Goal: Task Accomplishment & Management: Manage account settings

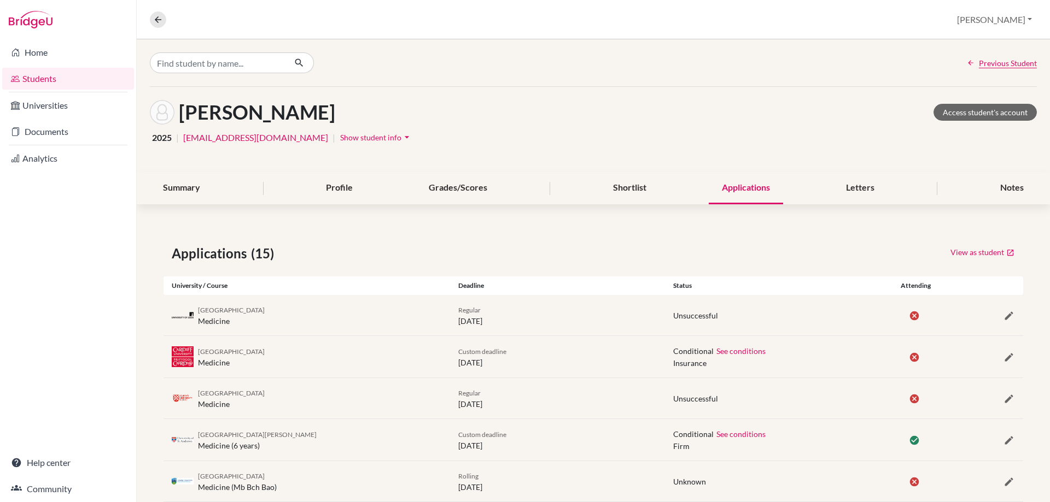
click at [78, 85] on link "Students" at bounding box center [68, 79] width 132 height 22
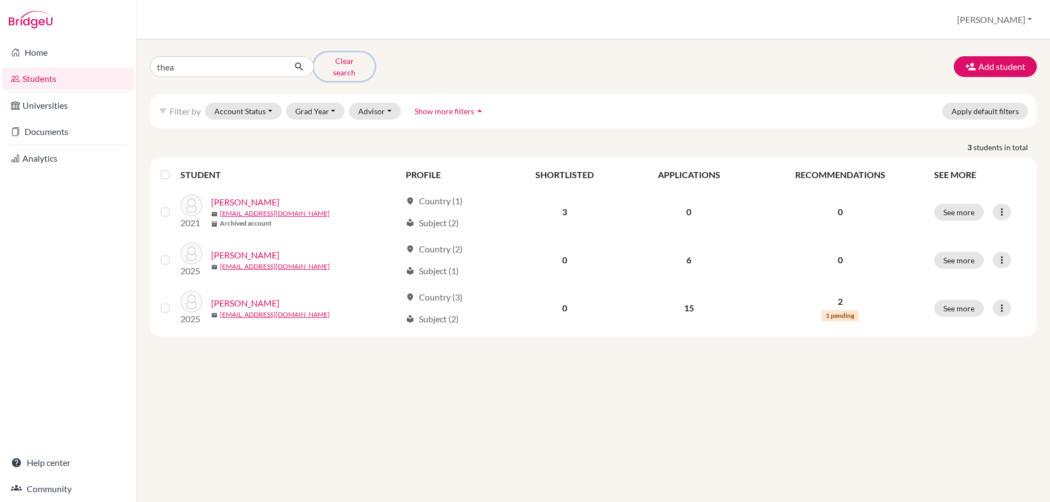
click at [353, 60] on button "Clear search" at bounding box center [344, 66] width 61 height 28
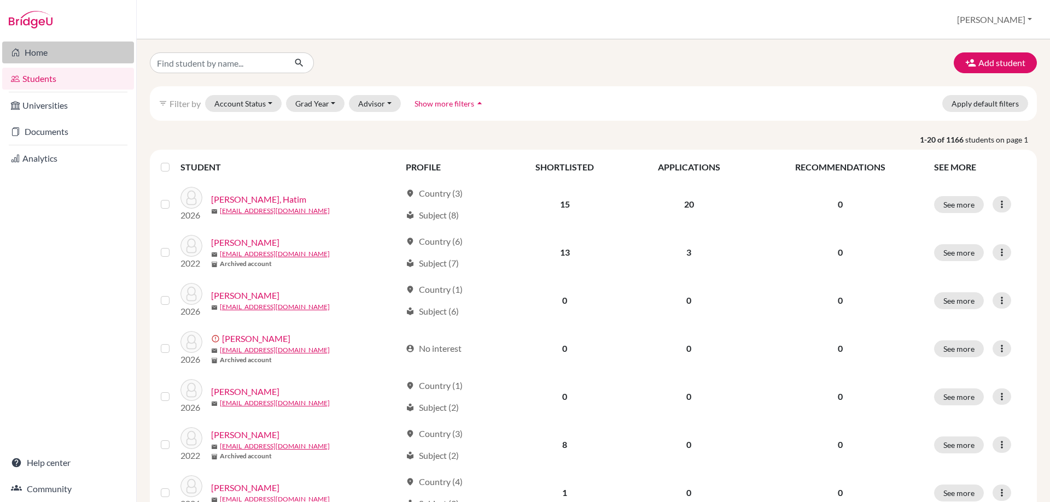
click at [43, 49] on link "Home" at bounding box center [68, 53] width 132 height 22
click at [230, 61] on input "Find student by name..." at bounding box center [218, 62] width 136 height 21
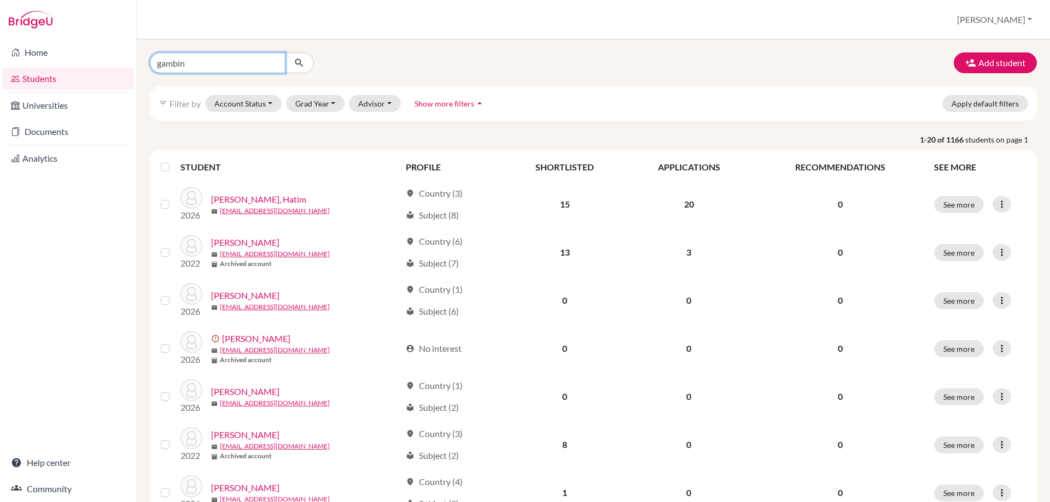
type input "gambini"
click button "submit" at bounding box center [299, 62] width 29 height 21
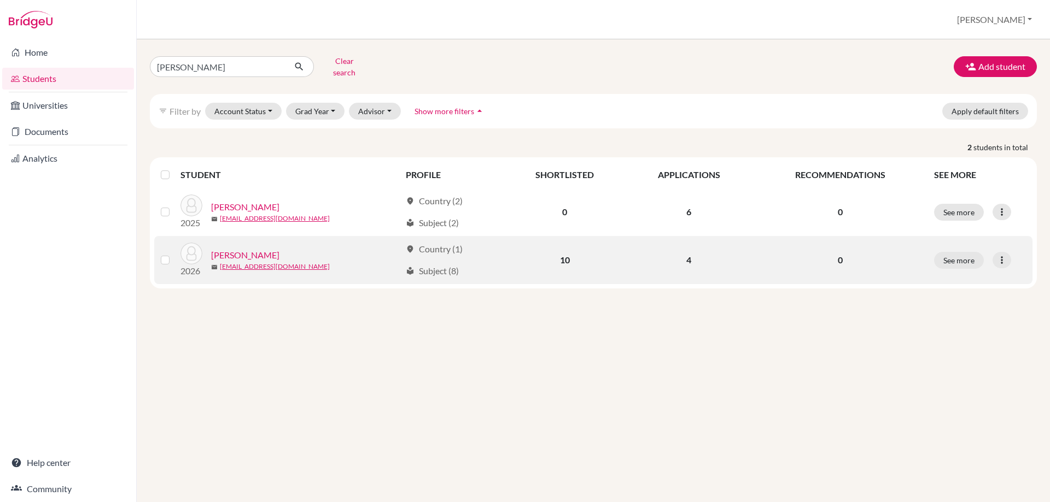
click at [251, 249] on link "Gambini, Leonardo" at bounding box center [245, 255] width 68 height 13
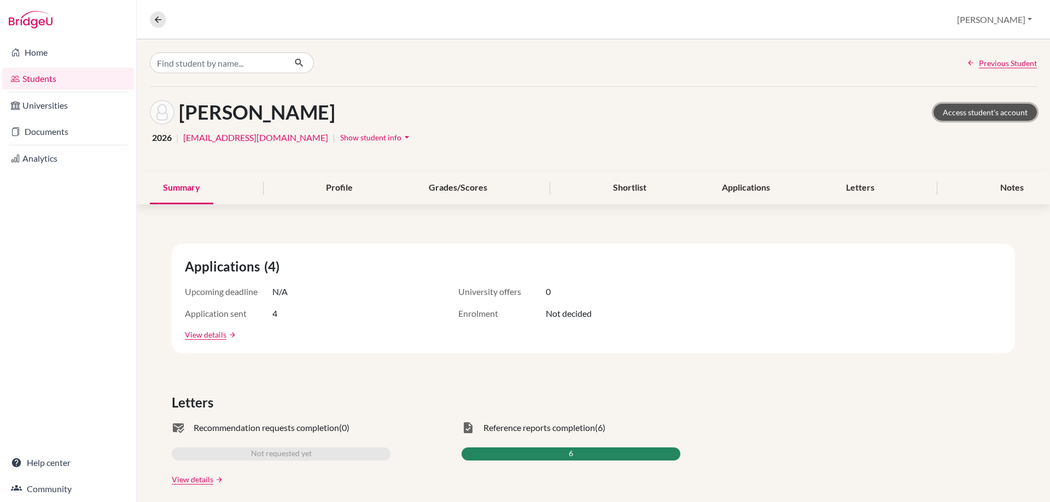
click at [972, 107] on link "Access student's account" at bounding box center [984, 112] width 103 height 17
click at [27, 128] on link "Documents" at bounding box center [68, 132] width 132 height 22
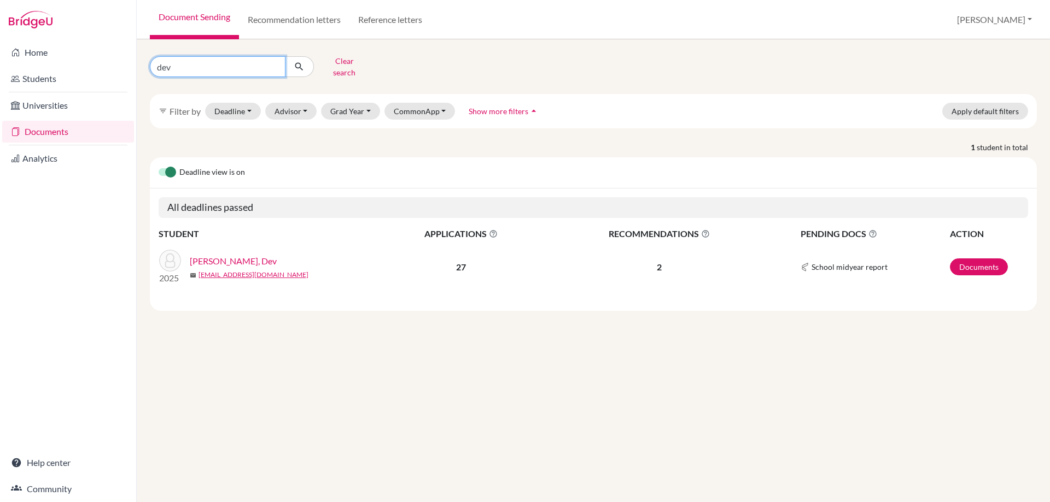
drag, startPoint x: 186, startPoint y: 67, endPoint x: 109, endPoint y: 63, distance: 77.7
click at [109, 63] on div "Home Students Universities Documents Analytics Help center Community Document S…" at bounding box center [525, 251] width 1050 height 502
type input "[PERSON_NAME]"
click button "submit" at bounding box center [299, 66] width 29 height 21
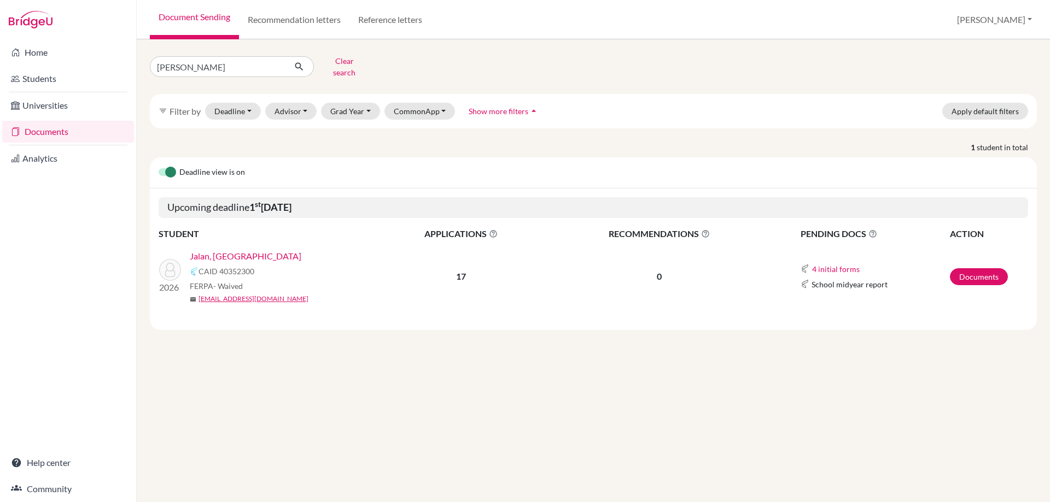
click at [210, 250] on link "Jalan, [GEOGRAPHIC_DATA]" at bounding box center [246, 256] width 112 height 13
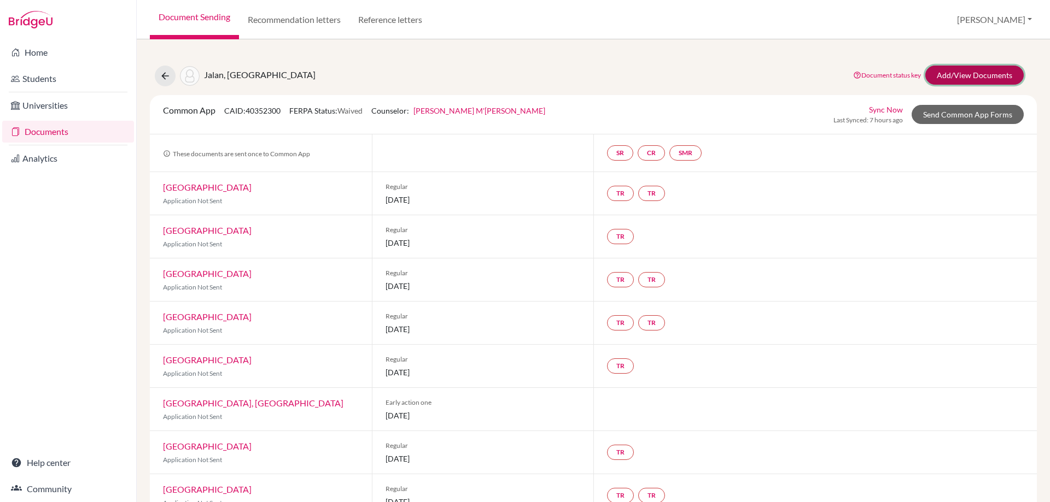
click at [951, 77] on link "Add/View Documents" at bounding box center [974, 75] width 98 height 19
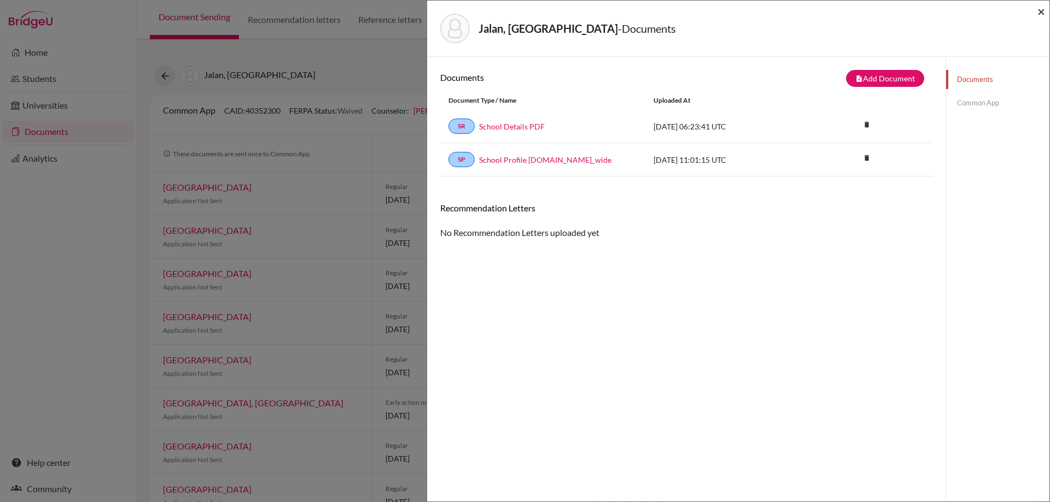
click at [1037, 10] on span "×" at bounding box center [1041, 11] width 8 height 16
click at [1044, 11] on span "×" at bounding box center [1041, 11] width 8 height 16
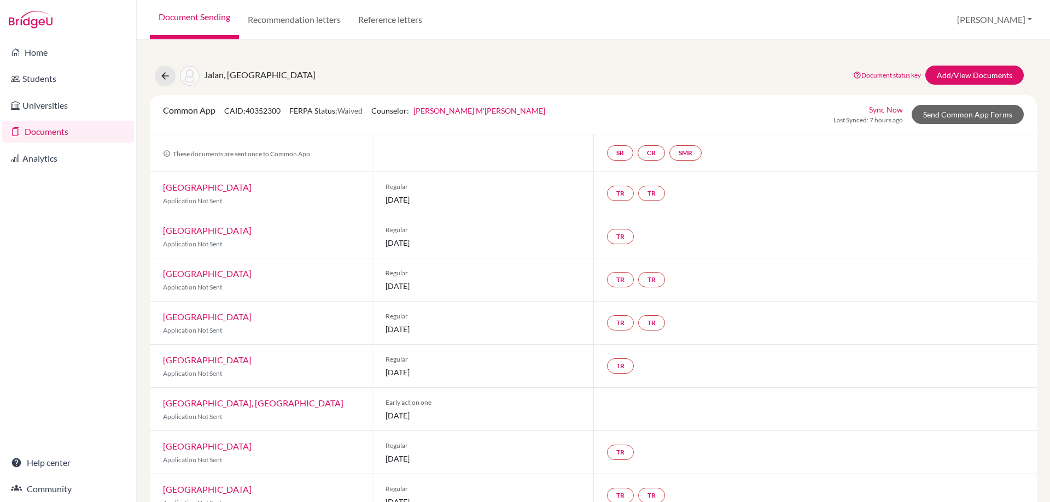
click at [49, 131] on link "Documents" at bounding box center [68, 132] width 132 height 22
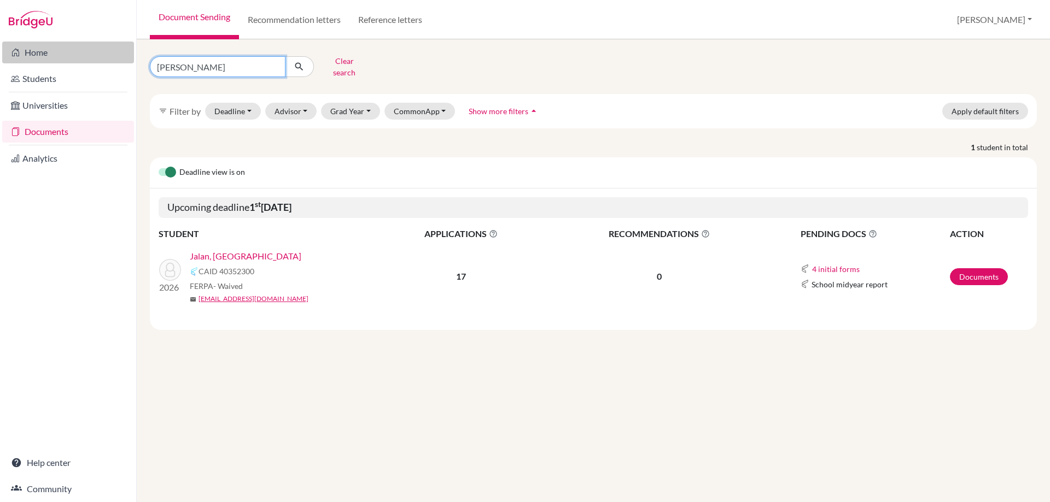
drag, startPoint x: 187, startPoint y: 66, endPoint x: 79, endPoint y: 59, distance: 107.9
click at [84, 60] on div "Home Students Universities Documents Analytics Help center Community Document S…" at bounding box center [525, 251] width 1050 height 502
type input "rohan"
click at [304, 61] on icon "submit" at bounding box center [299, 66] width 11 height 11
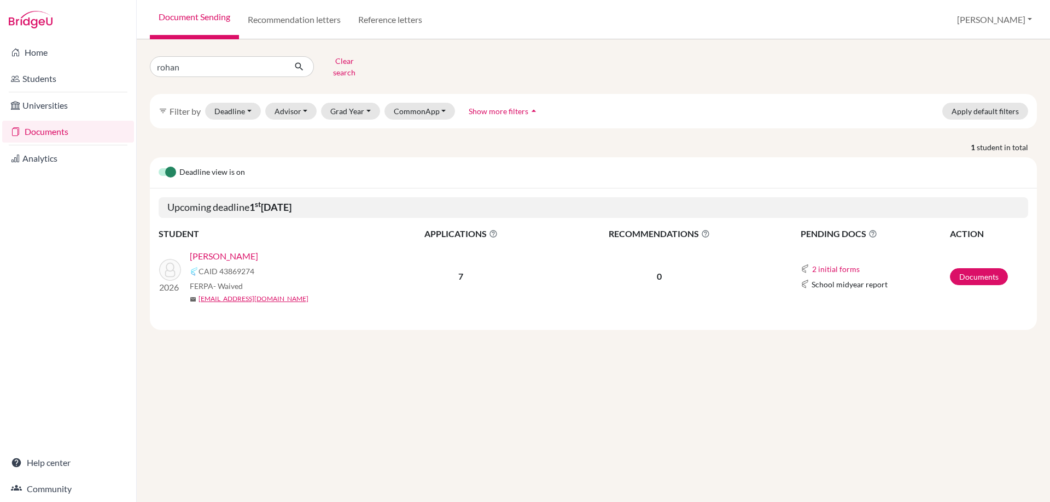
click at [245, 250] on link "Parasramka, Rohan" at bounding box center [224, 256] width 68 height 13
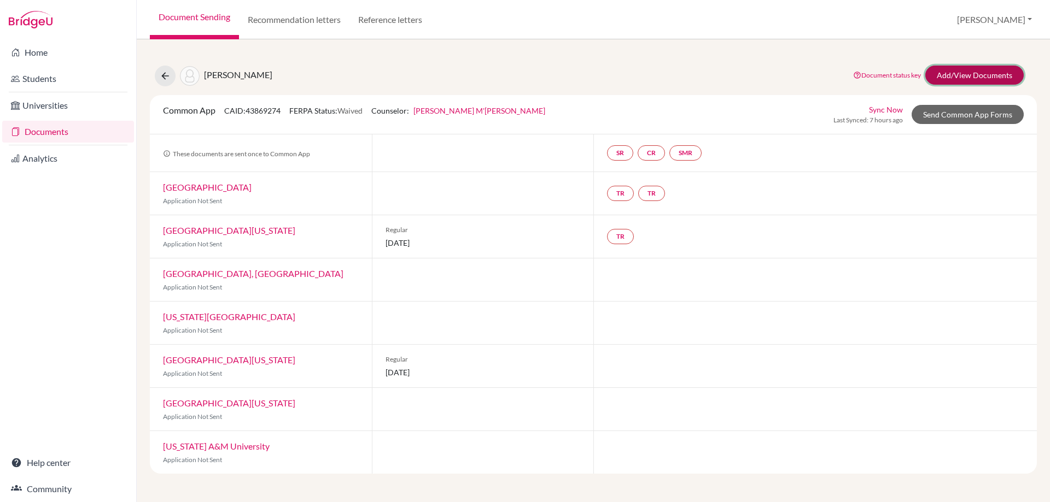
click at [939, 74] on link "Add/View Documents" at bounding box center [974, 75] width 98 height 19
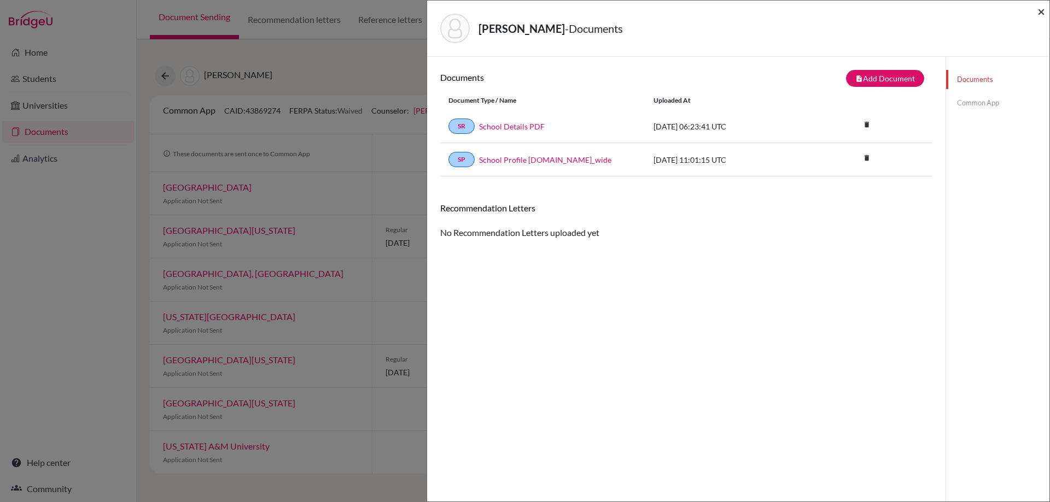
click at [1044, 13] on span "×" at bounding box center [1041, 11] width 8 height 16
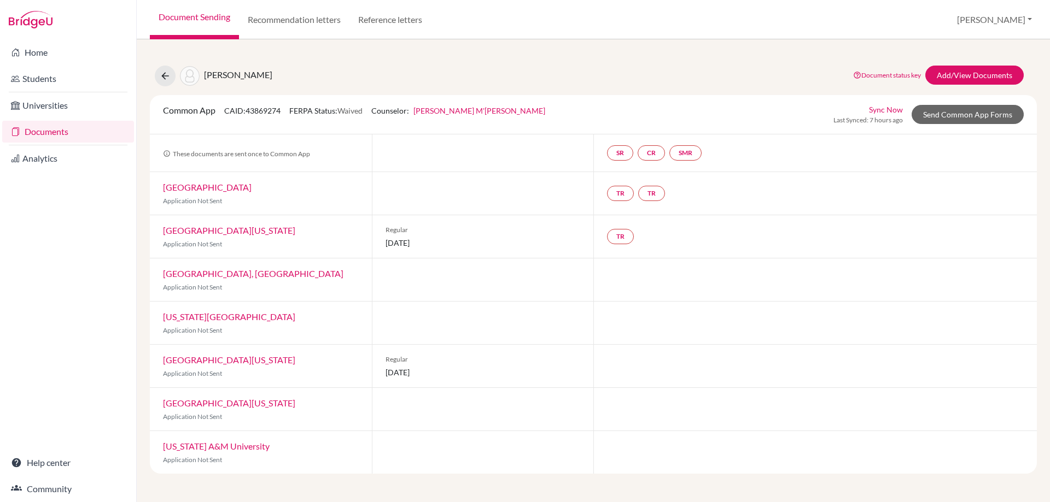
click at [51, 127] on link "Documents" at bounding box center [68, 132] width 132 height 22
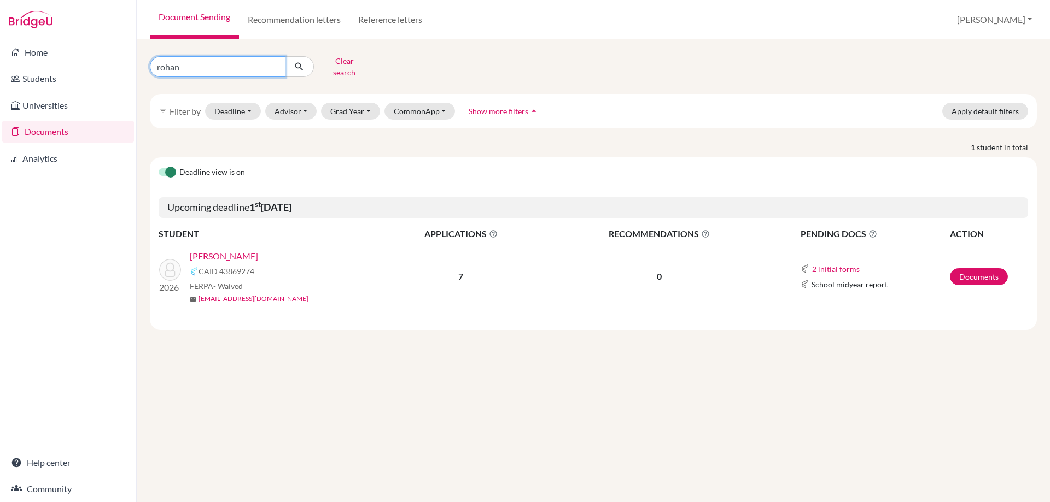
drag, startPoint x: 185, startPoint y: 69, endPoint x: 125, endPoint y: 67, distance: 60.2
click at [127, 67] on div "Home Students Universities Documents Analytics Help center Community Document S…" at bounding box center [525, 251] width 1050 height 502
type input "[PERSON_NAME]"
click button "submit" at bounding box center [299, 66] width 29 height 21
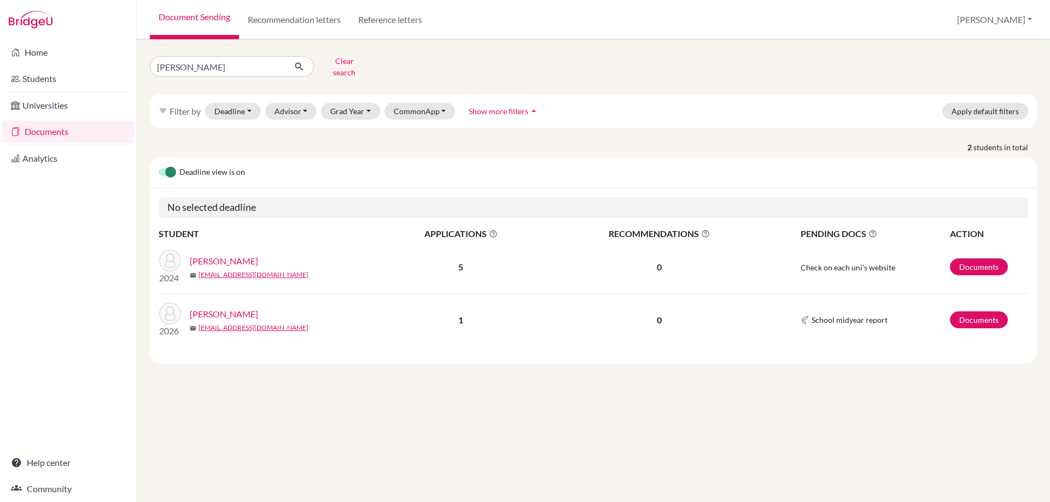
click at [234, 308] on link "[PERSON_NAME]" at bounding box center [224, 314] width 68 height 13
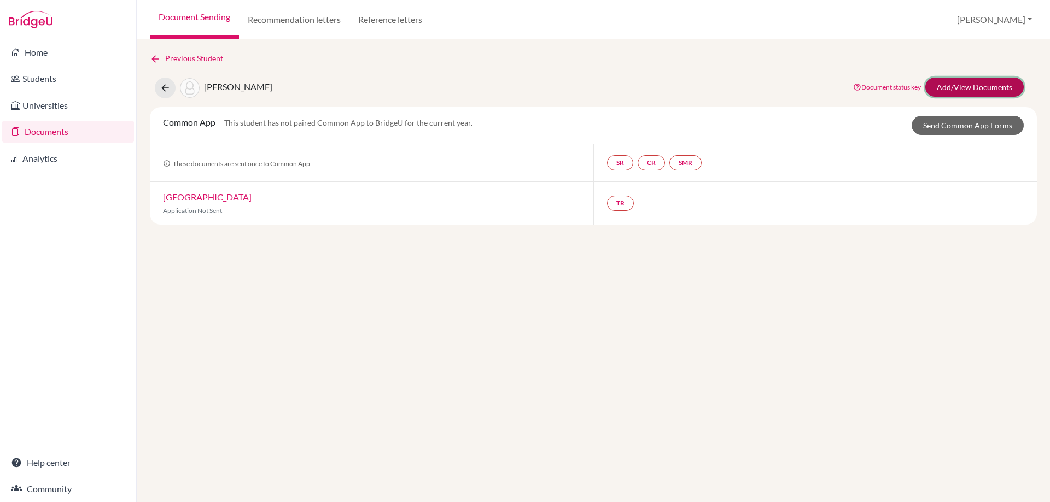
click at [960, 90] on link "Add/View Documents" at bounding box center [974, 87] width 98 height 19
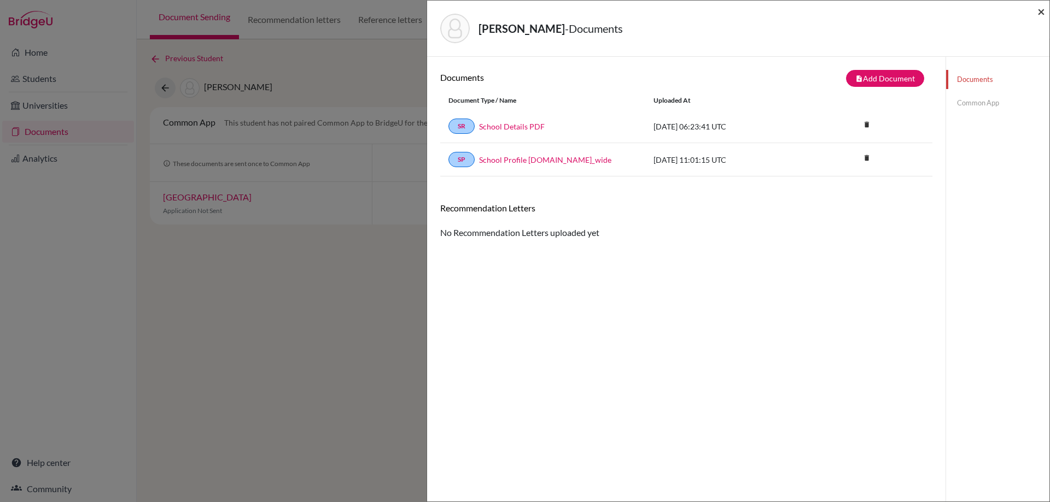
click at [1041, 15] on span "×" at bounding box center [1041, 11] width 8 height 16
click at [1036, 12] on div "[PERSON_NAME] - Documents ×" at bounding box center [737, 28] width 613 height 47
click at [1041, 12] on span "×" at bounding box center [1041, 11] width 8 height 16
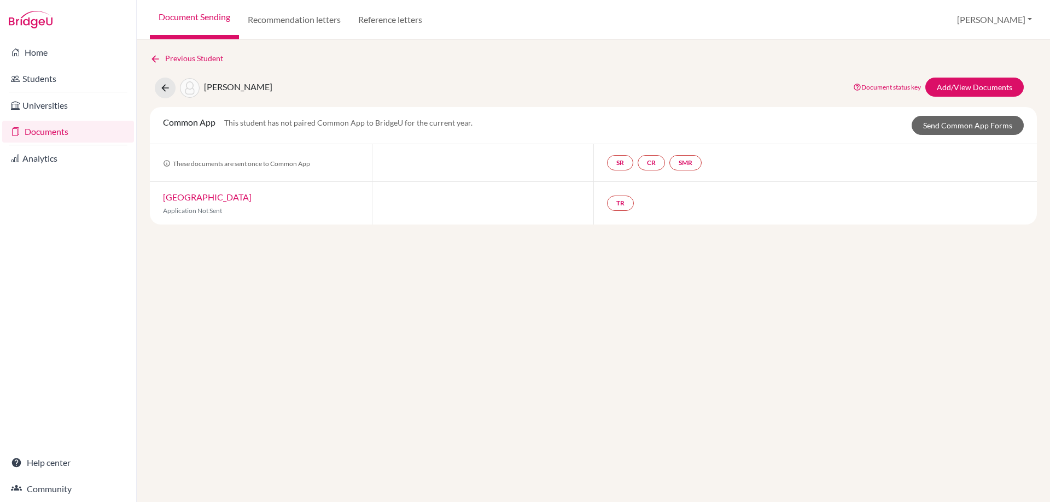
click at [50, 131] on link "Documents" at bounding box center [68, 132] width 132 height 22
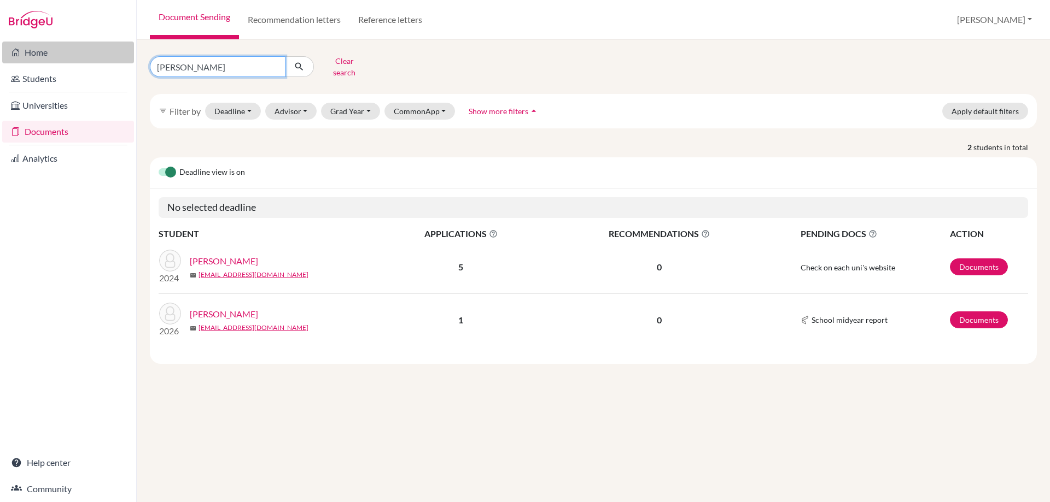
drag, startPoint x: 126, startPoint y: 65, endPoint x: 54, endPoint y: 52, distance: 73.7
click at [56, 54] on div "Home Students Universities Documents Analytics Help center Community Document S…" at bounding box center [525, 251] width 1050 height 502
type input "aryan"
click button "submit" at bounding box center [299, 66] width 29 height 21
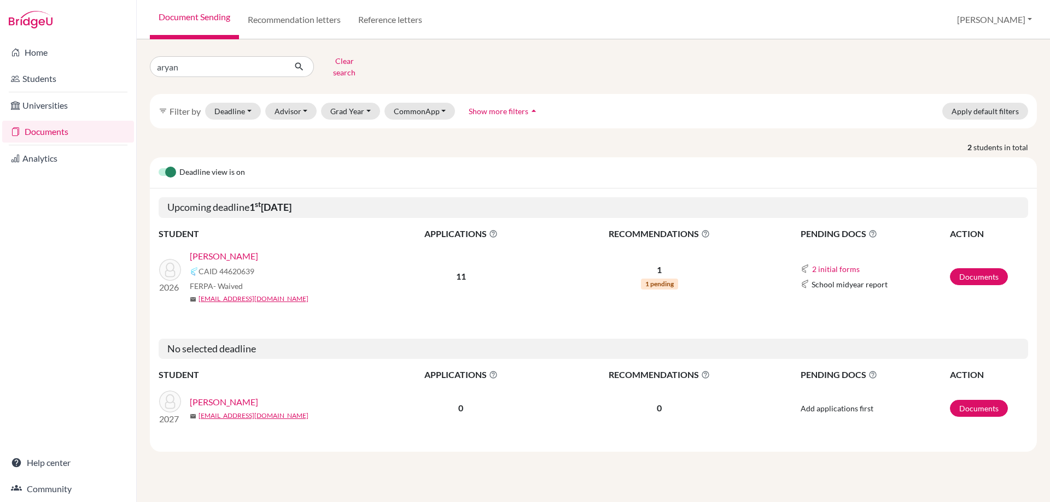
click at [222, 250] on link "[PERSON_NAME]" at bounding box center [224, 256] width 68 height 13
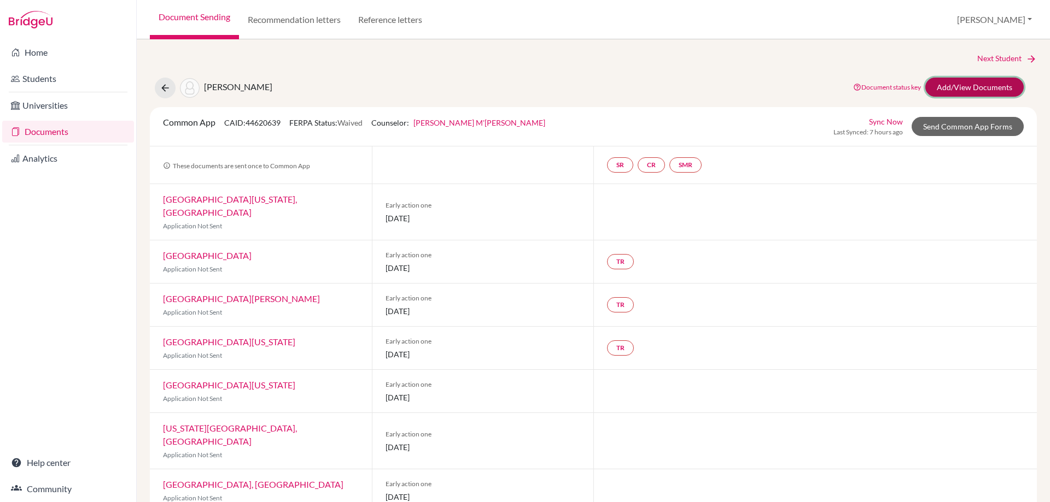
click at [959, 86] on link "Add/View Documents" at bounding box center [974, 87] width 98 height 19
